Goal: Check status: Check status

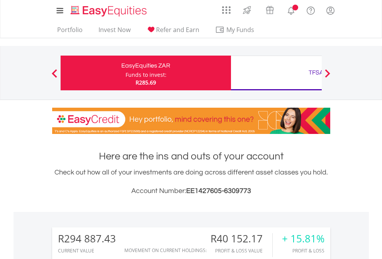
scroll to position [74, 121]
click at [126, 73] on div "Funds to invest:" at bounding box center [146, 75] width 41 height 8
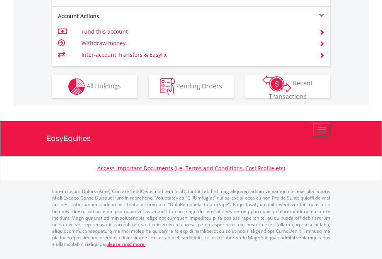
scroll to position [787, 0]
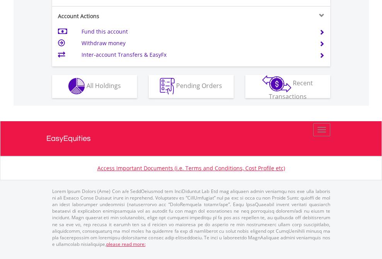
scroll to position [723, 0]
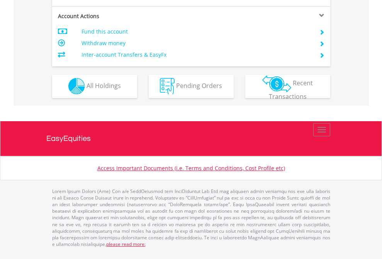
scroll to position [723, 0]
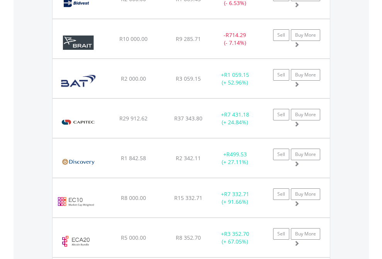
scroll to position [74, 121]
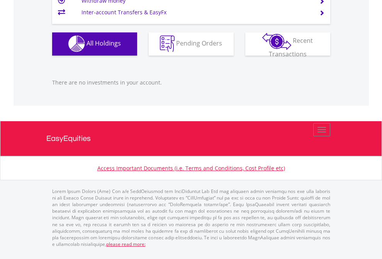
scroll to position [765, 0]
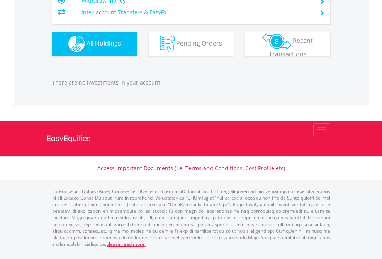
scroll to position [74, 121]
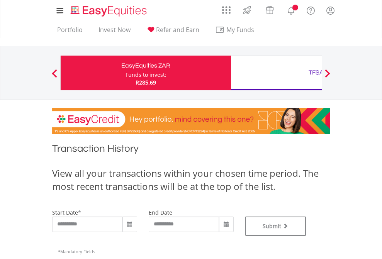
type input "**********"
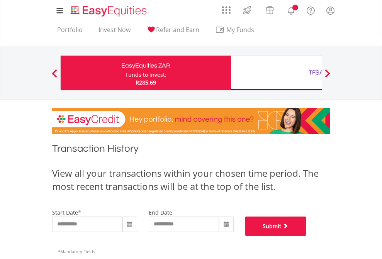
click at [306, 236] on button "Submit" at bounding box center [275, 226] width 61 height 19
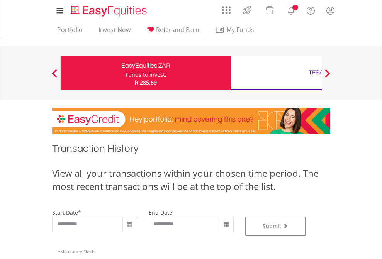
click at [276, 73] on div "TFSA" at bounding box center [316, 72] width 161 height 11
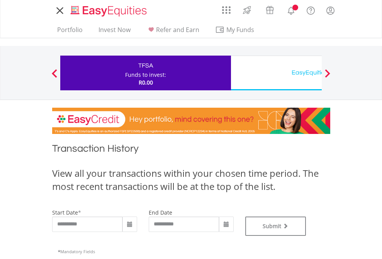
type input "**********"
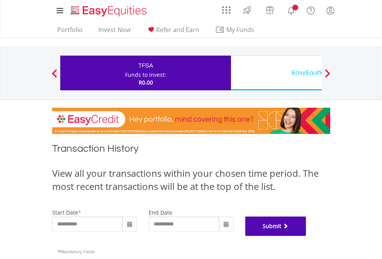
click at [306, 236] on button "Submit" at bounding box center [275, 226] width 61 height 19
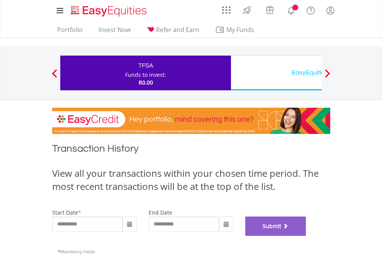
scroll to position [313, 0]
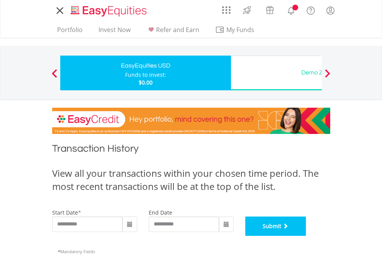
click at [306, 236] on button "Submit" at bounding box center [275, 226] width 61 height 19
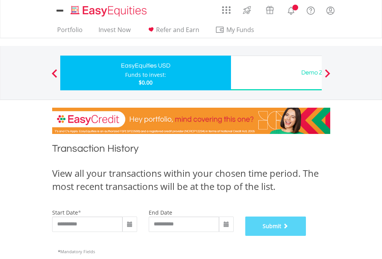
scroll to position [313, 0]
